Goal: Information Seeking & Learning: Understand process/instructions

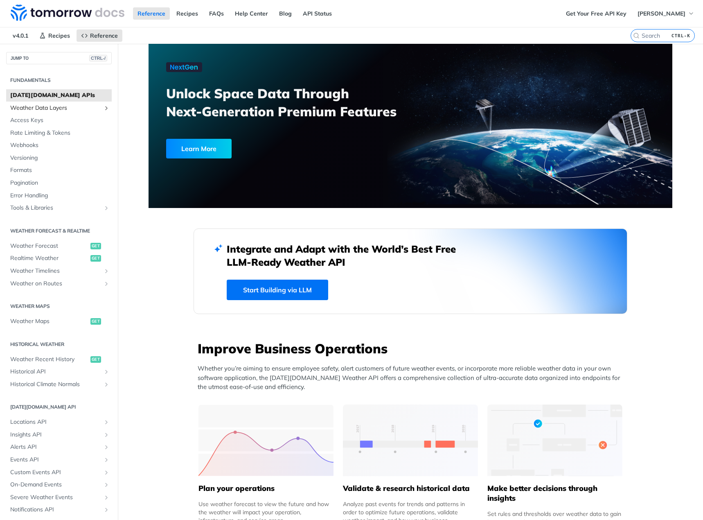
click at [67, 110] on span "Weather Data Layers" at bounding box center [55, 108] width 91 height 8
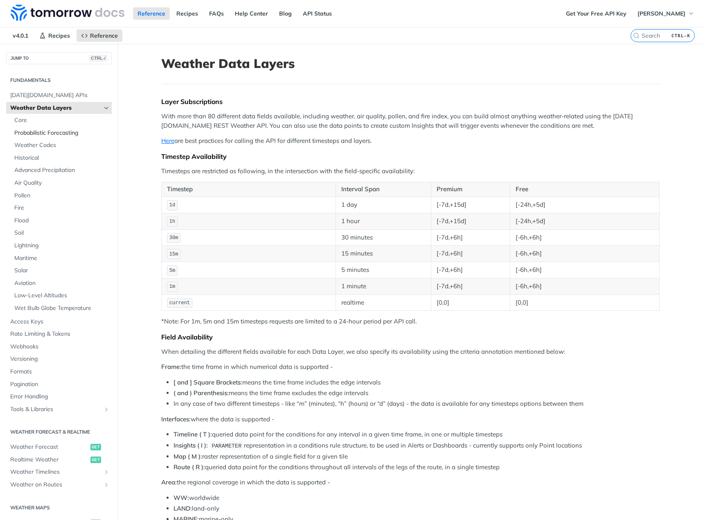
click at [38, 135] on span "Probabilistic Forecasting" at bounding box center [61, 133] width 95 height 8
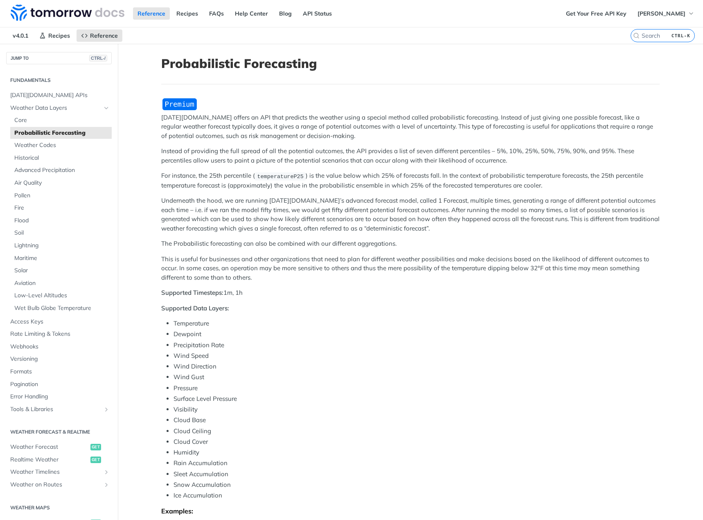
click at [297, 213] on p "Underneath the hood, we are running [DATE][DOMAIN_NAME]’s advanced forecast mod…" at bounding box center [410, 214] width 498 height 37
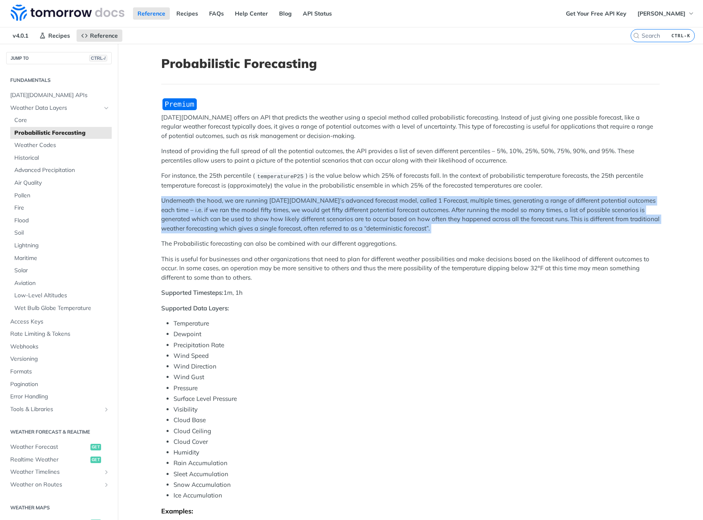
click at [297, 213] on p "Underneath the hood, we are running [DATE][DOMAIN_NAME]’s advanced forecast mod…" at bounding box center [410, 214] width 498 height 37
click at [298, 218] on p "Underneath the hood, we are running [DATE][DOMAIN_NAME]’s advanced forecast mod…" at bounding box center [410, 214] width 498 height 37
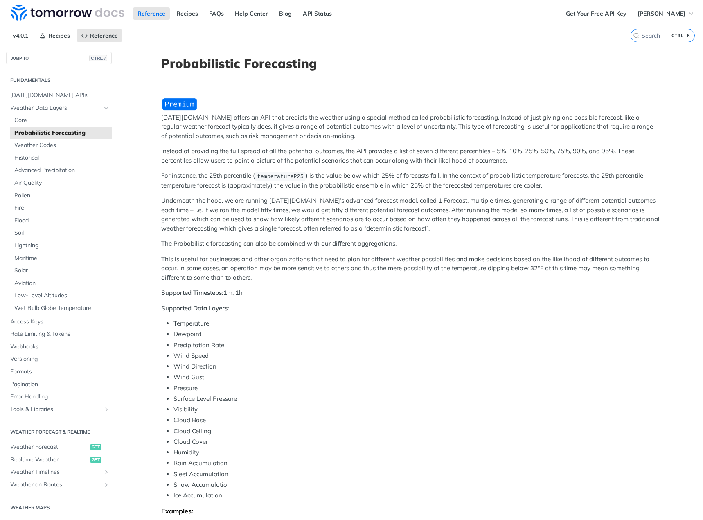
click at [268, 134] on p "[DATE][DOMAIN_NAME] offers an API that predicts the weather using a special met…" at bounding box center [410, 127] width 498 height 28
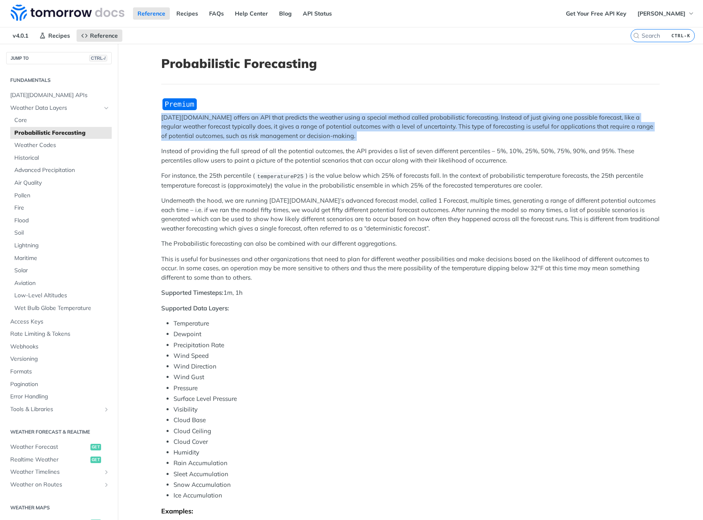
click at [268, 134] on p "[DATE][DOMAIN_NAME] offers an API that predicts the weather using a special met…" at bounding box center [410, 127] width 498 height 28
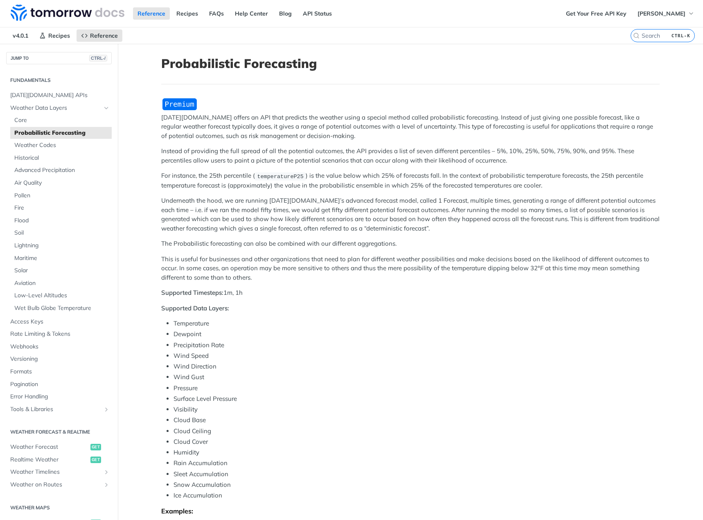
click at [284, 169] on div "[DATE][DOMAIN_NAME] offers an API that predicts the weather using a special met…" at bounding box center [410, 355] width 498 height 517
click at [299, 147] on p "Instead of providing the full spread of all the potential outcomes, the API pro…" at bounding box center [410, 155] width 498 height 18
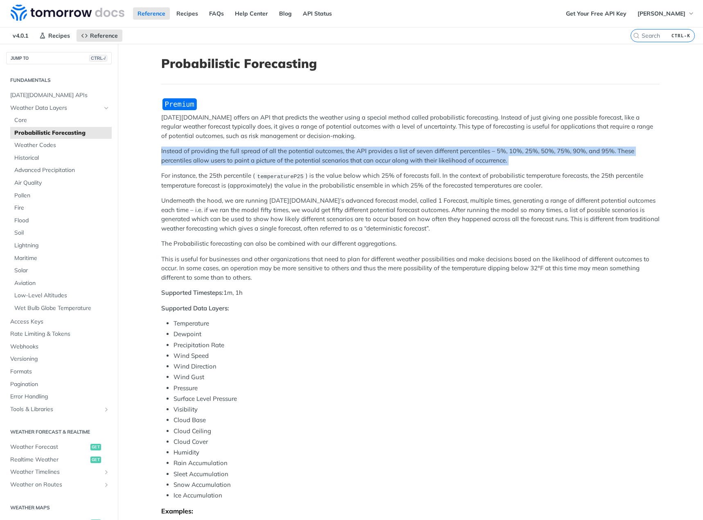
click at [299, 147] on p "Instead of providing the full spread of all the potential outcomes, the API pro…" at bounding box center [410, 155] width 498 height 18
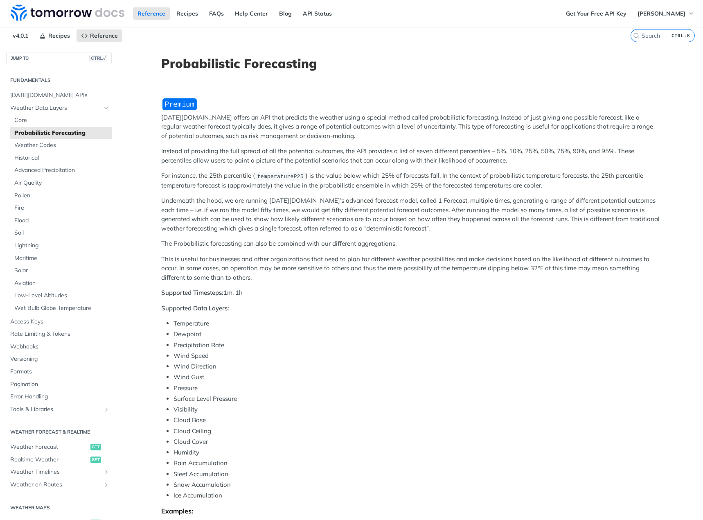
click at [313, 189] on p "For instance, the 25th percentile ( temperatureP25 ) is the value below which 2…" at bounding box center [410, 180] width 498 height 19
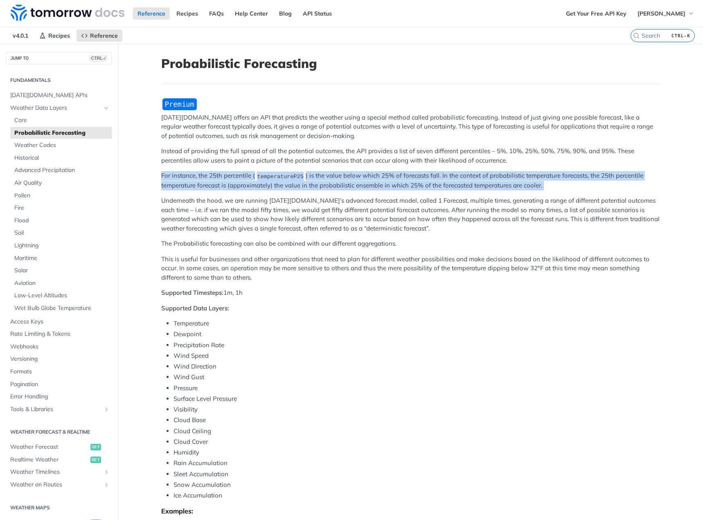
click at [313, 189] on p "For instance, the 25th percentile ( temperatureP25 ) is the value below which 2…" at bounding box center [410, 180] width 498 height 19
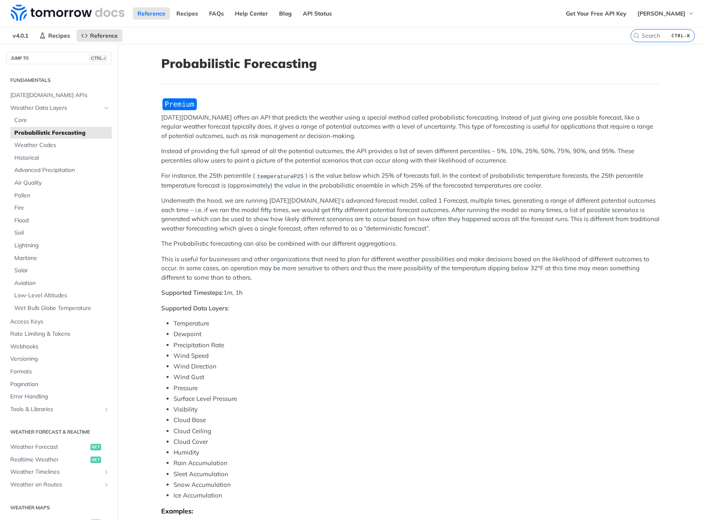
click at [317, 214] on p "Underneath the hood, we are running [DATE][DOMAIN_NAME]’s advanced forecast mod…" at bounding box center [410, 214] width 498 height 37
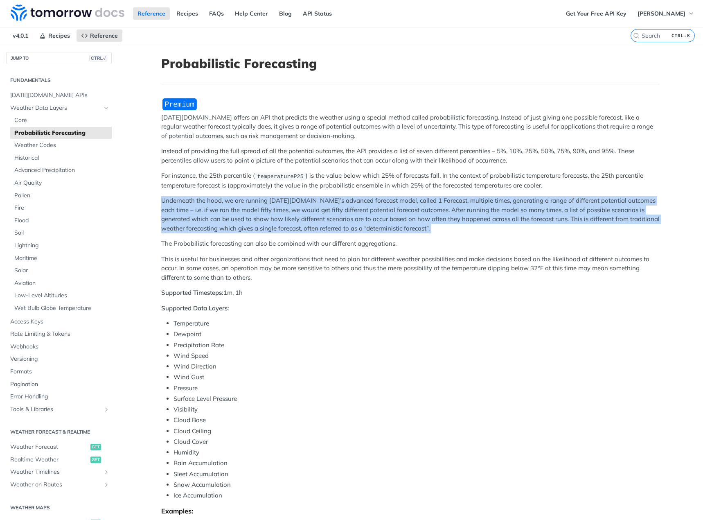
click at [317, 214] on p "Underneath the hood, we are running [DATE][DOMAIN_NAME]’s advanced forecast mod…" at bounding box center [410, 214] width 498 height 37
click at [316, 219] on p "Underneath the hood, we are running [DATE][DOMAIN_NAME]’s advanced forecast mod…" at bounding box center [410, 214] width 498 height 37
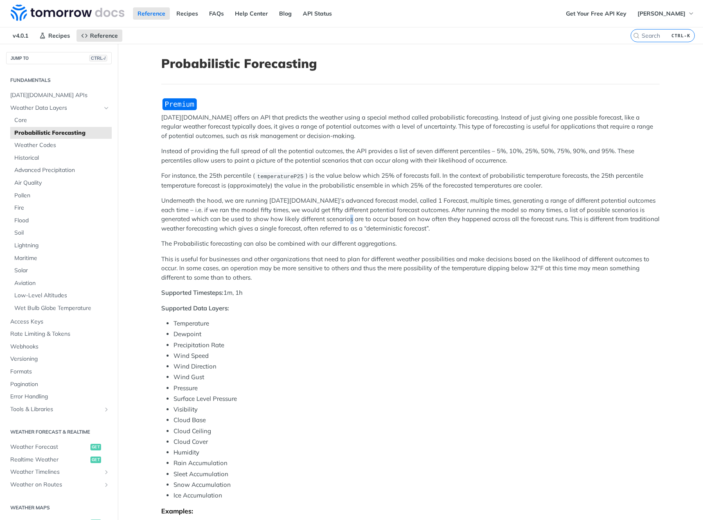
click at [316, 219] on p "Underneath the hood, we are running [DATE][DOMAIN_NAME]’s advanced forecast mod…" at bounding box center [410, 214] width 498 height 37
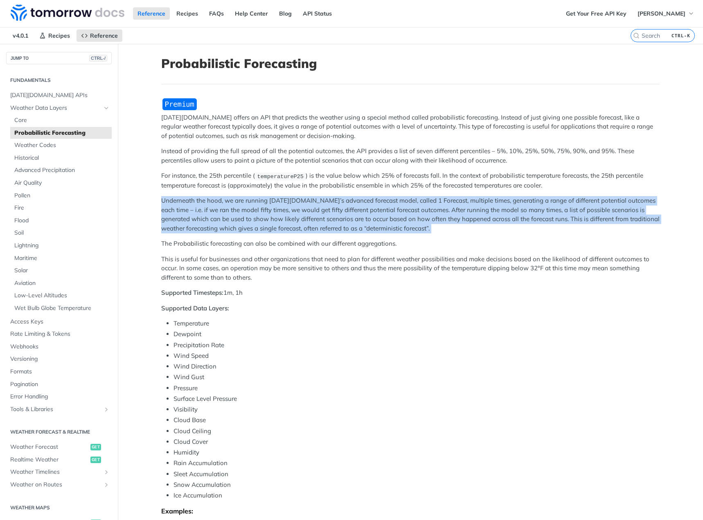
click at [316, 219] on p "Underneath the hood, we are running [DATE][DOMAIN_NAME]’s advanced forecast mod…" at bounding box center [410, 214] width 498 height 37
click at [318, 219] on p "Underneath the hood, we are running [DATE][DOMAIN_NAME]’s advanced forecast mod…" at bounding box center [410, 214] width 498 height 37
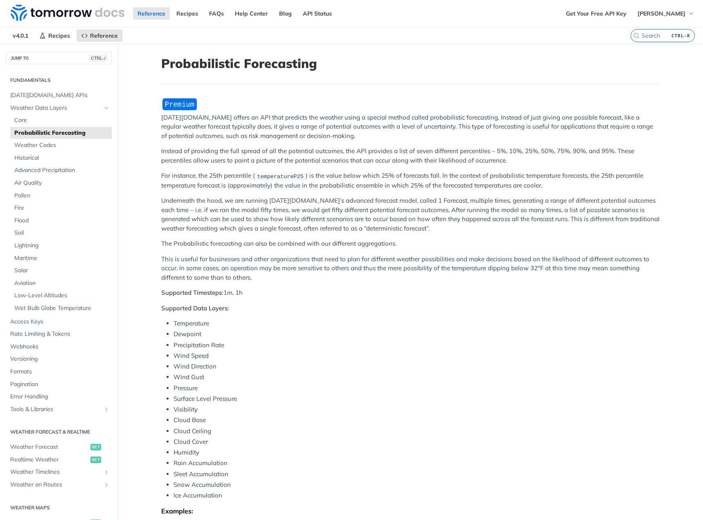
click at [318, 221] on p "Underneath the hood, we are running [DATE][DOMAIN_NAME]’s advanced forecast mod…" at bounding box center [410, 214] width 498 height 37
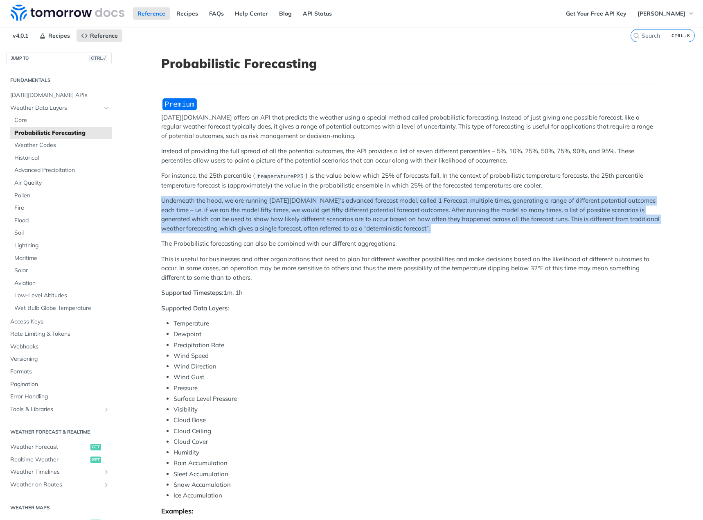
click at [318, 221] on p "Underneath the hood, we are running [DATE][DOMAIN_NAME]’s advanced forecast mod…" at bounding box center [410, 214] width 498 height 37
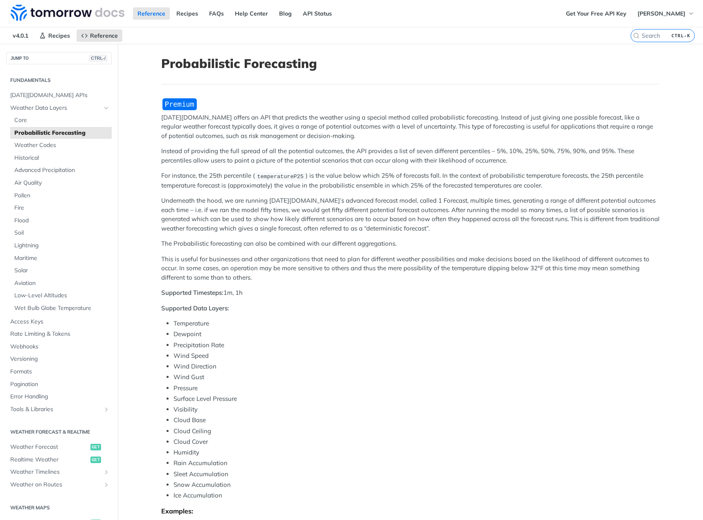
click at [370, 255] on p "This is useful for businesses and other organizations that need to plan for dif…" at bounding box center [410, 269] width 498 height 28
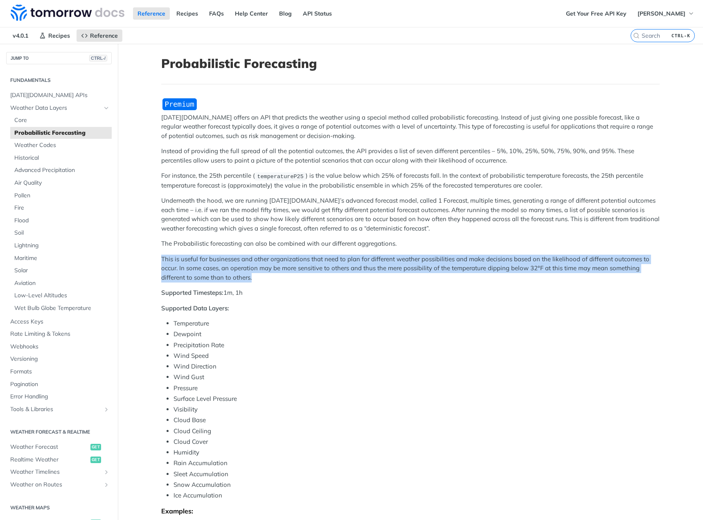
click at [370, 255] on p "This is useful for businesses and other organizations that need to plan for dif…" at bounding box center [410, 269] width 498 height 28
click at [369, 278] on p "This is useful for businesses and other organizations that need to plan for dif…" at bounding box center [410, 269] width 498 height 28
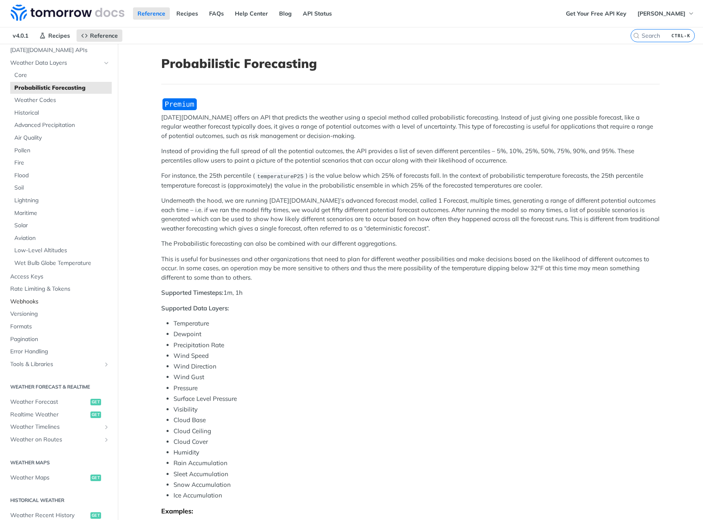
scroll to position [225, 0]
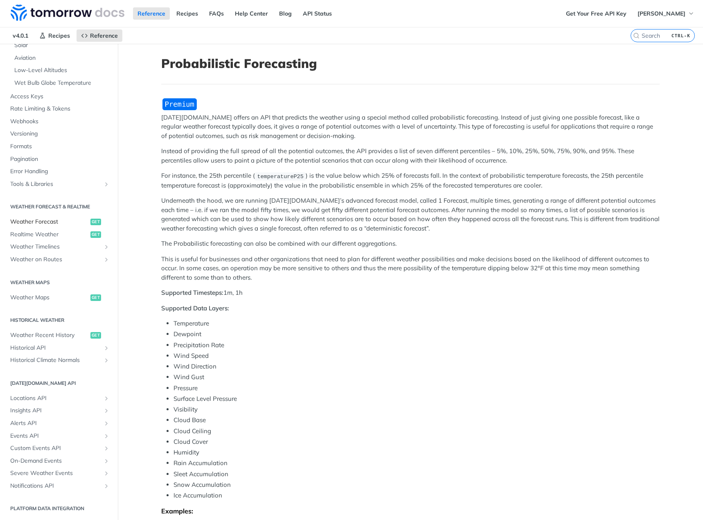
click at [54, 223] on span "Weather Forecast" at bounding box center [49, 222] width 78 height 8
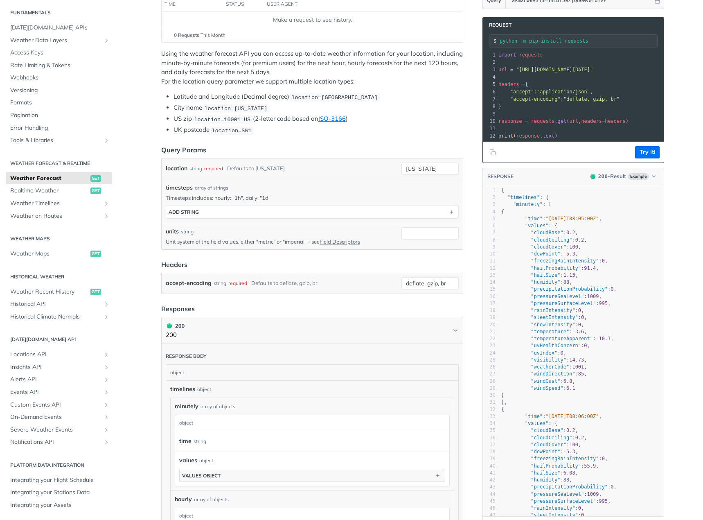
click at [207, 256] on form "Query Params location string required Defaults to [US_STATE] [US_STATE] timeste…" at bounding box center [312, 219] width 302 height 149
click at [54, 354] on span "Locations API" at bounding box center [55, 354] width 91 height 8
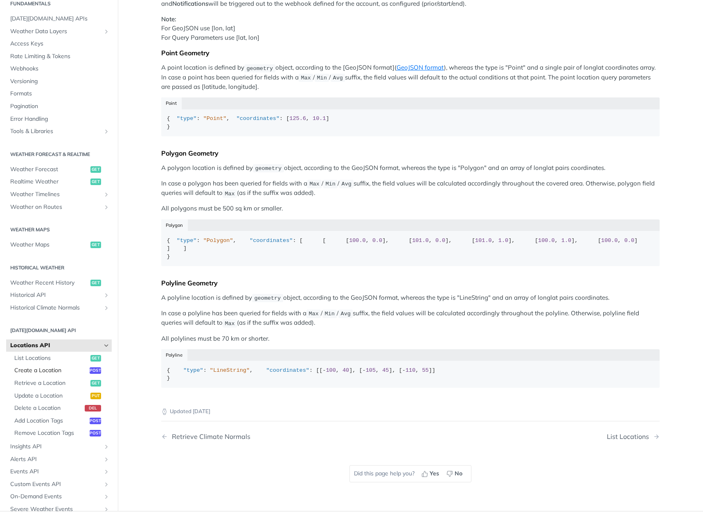
click at [70, 374] on span "Create a Location" at bounding box center [50, 370] width 73 height 8
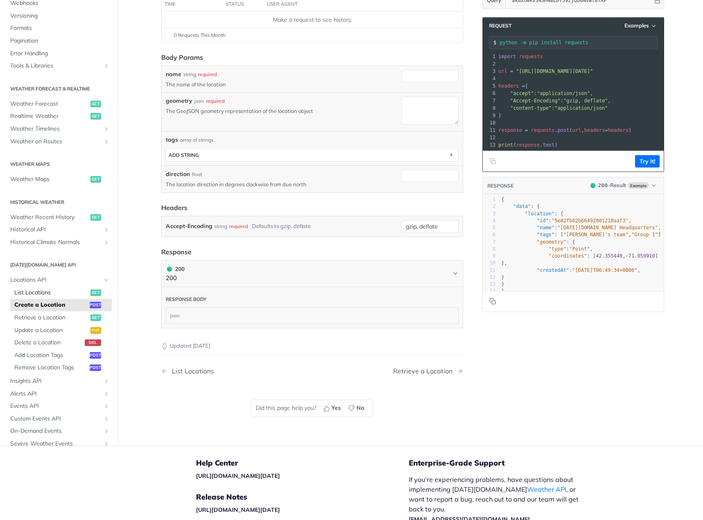
click at [42, 293] on span "List Locations" at bounding box center [51, 292] width 74 height 8
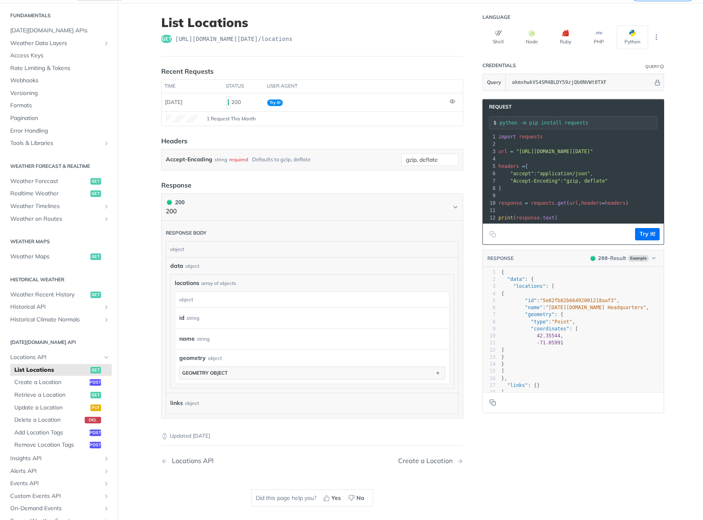
drag, startPoint x: 250, startPoint y: 439, endPoint x: 156, endPoint y: 433, distance: 93.6
click at [156, 433] on article "List Locations get [URL][DOMAIN_NAME][DATE] /locations Recent Requests time sta…" at bounding box center [312, 269] width 327 height 532
click at [153, 432] on article "List Locations get [URL][DOMAIN_NAME][DATE] /locations Recent Requests time sta…" at bounding box center [312, 269] width 327 height 532
click at [23, 384] on span "Create a Location" at bounding box center [50, 382] width 73 height 8
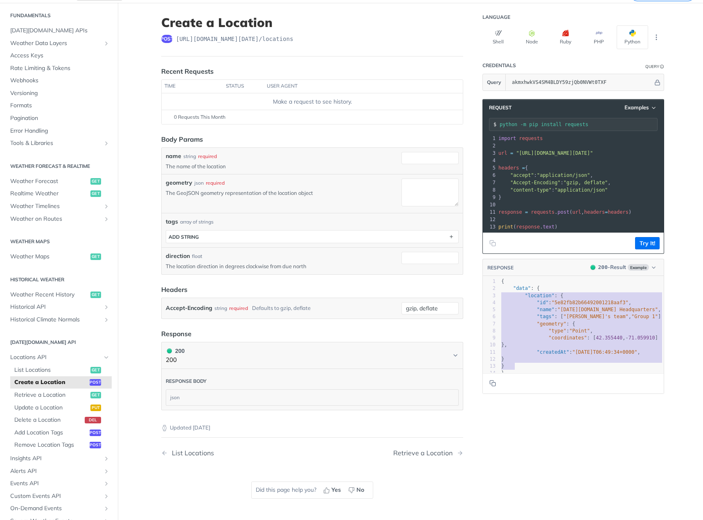
type textarea "{ "data": { "location": { "id": "5e82fb82b66492001218aaf3", "name": "[DATE][DOM…"
drag, startPoint x: 557, startPoint y: 374, endPoint x: 496, endPoint y: 288, distance: 105.4
click at [496, 288] on div "x 1 { 2 "data" : { 3 "location" : { 4 "id" : "5e82fb82b66492001218aaf3" , 5 "na…" at bounding box center [583, 334] width 201 height 117
click at [515, 312] on span ""name" : "[DATE][DOMAIN_NAME] Headquarters" ," at bounding box center [581, 310] width 160 height 6
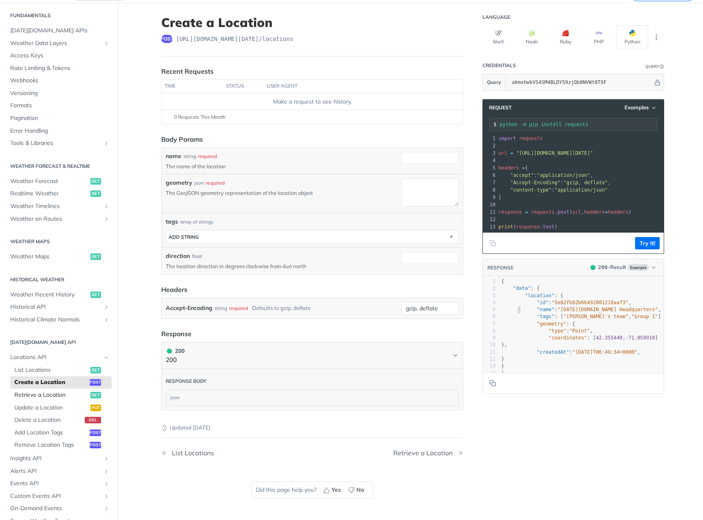
click at [57, 400] on link "Retrieve a Location get" at bounding box center [60, 395] width 101 height 12
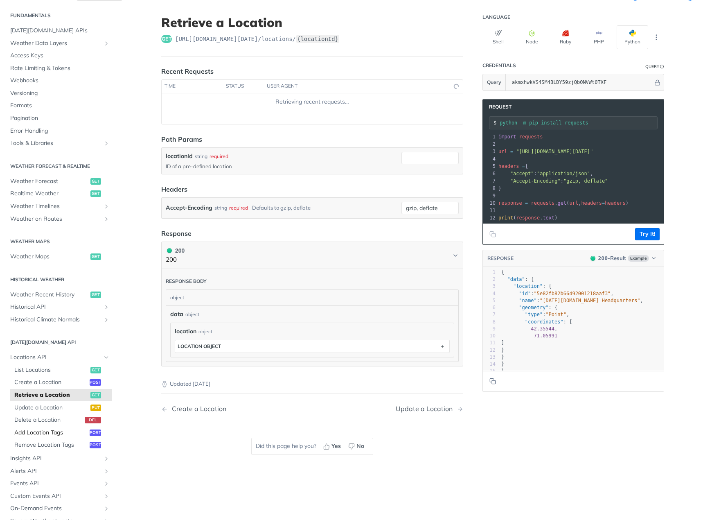
click at [51, 431] on span "Add Location Tags" at bounding box center [50, 432] width 73 height 8
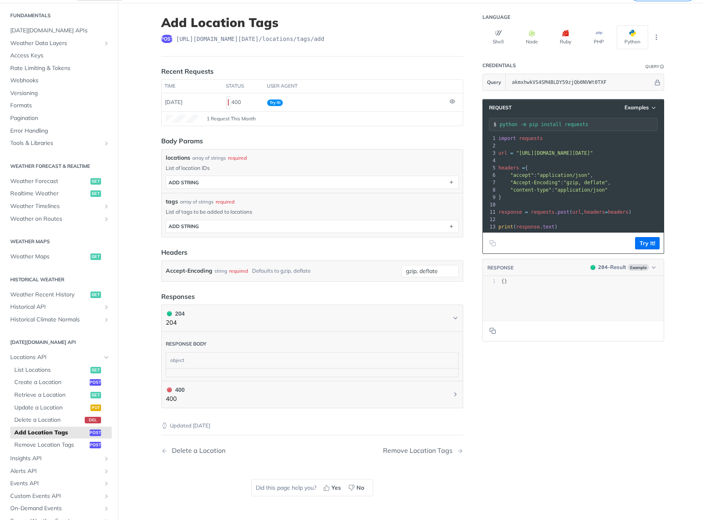
click at [345, 136] on header "Body Params" at bounding box center [312, 141] width 302 height 10
drag, startPoint x: 322, startPoint y: 138, endPoint x: 150, endPoint y: 141, distance: 172.3
click at [150, 141] on article "Add Location Tags post [URL][DOMAIN_NAME][DATE] /locations/tags/add Recent Requ…" at bounding box center [312, 264] width 327 height 522
drag, startPoint x: 150, startPoint y: 137, endPoint x: 140, endPoint y: 160, distance: 24.9
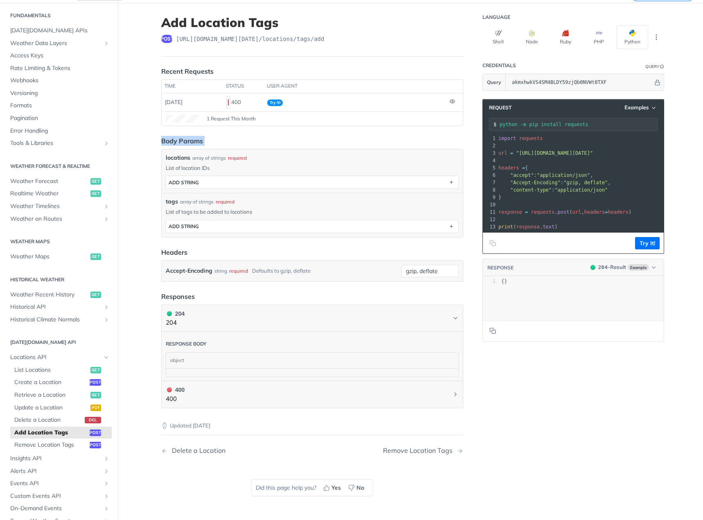
click at [140, 160] on main "JUMP TO CTRL-/ Fundamentals [DATE][DOMAIN_NAME] APIs Weather Data Layers Core P…" at bounding box center [351, 264] width 703 height 522
drag, startPoint x: 141, startPoint y: 141, endPoint x: 132, endPoint y: 155, distance: 16.2
click at [133, 154] on main "JUMP TO CTRL-/ Fundamentals [DATE][DOMAIN_NAME] APIs Weather Data Layers Core P…" at bounding box center [351, 264] width 703 height 522
click at [132, 155] on main "JUMP TO CTRL-/ Fundamentals [DATE][DOMAIN_NAME] APIs Weather Data Layers Core P…" at bounding box center [351, 264] width 703 height 522
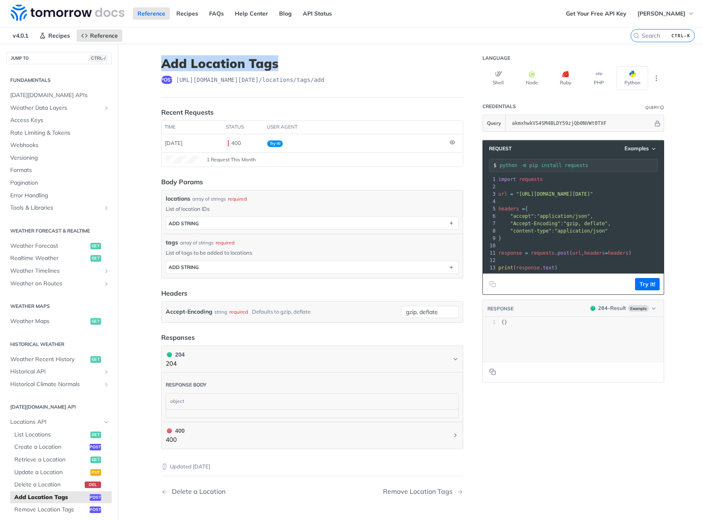
drag, startPoint x: 320, startPoint y: 66, endPoint x: 149, endPoint y: 50, distance: 172.6
click at [149, 50] on article "Add Location Tags post [URL][DOMAIN_NAME][DATE] /locations/tags/add Recent Requ…" at bounding box center [312, 305] width 327 height 522
drag, startPoint x: 144, startPoint y: 58, endPoint x: 136, endPoint y: 75, distance: 19.1
click at [136, 75] on main "JUMP TO CTRL-/ Fundamentals [DATE][DOMAIN_NAME] APIs Weather Data Layers Core P…" at bounding box center [351, 305] width 703 height 522
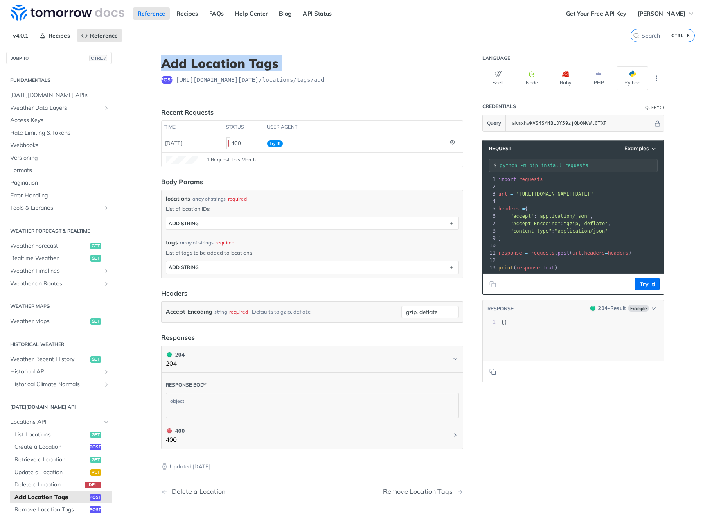
click at [136, 77] on main "JUMP TO CTRL-/ Fundamentals [DATE][DOMAIN_NAME] APIs Weather Data Layers Core P…" at bounding box center [351, 305] width 703 height 522
